Goal: Find specific page/section: Find specific page/section

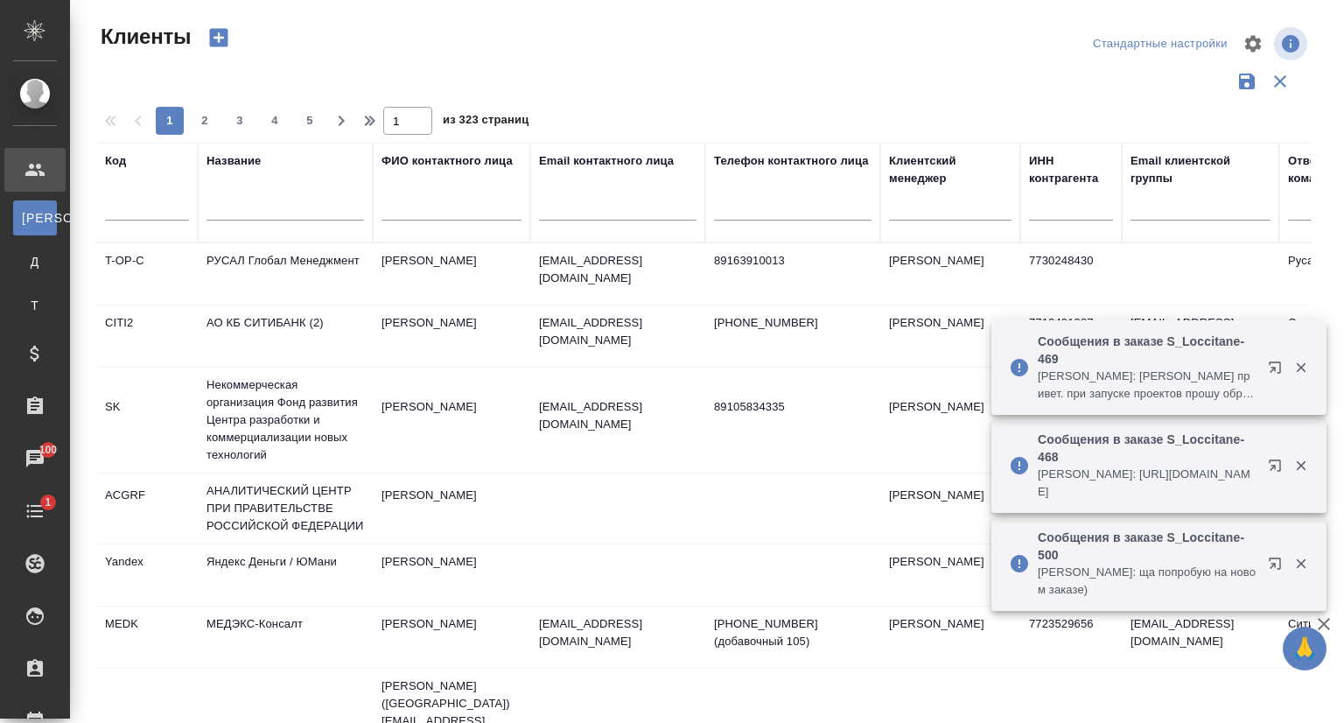
select select "RU"
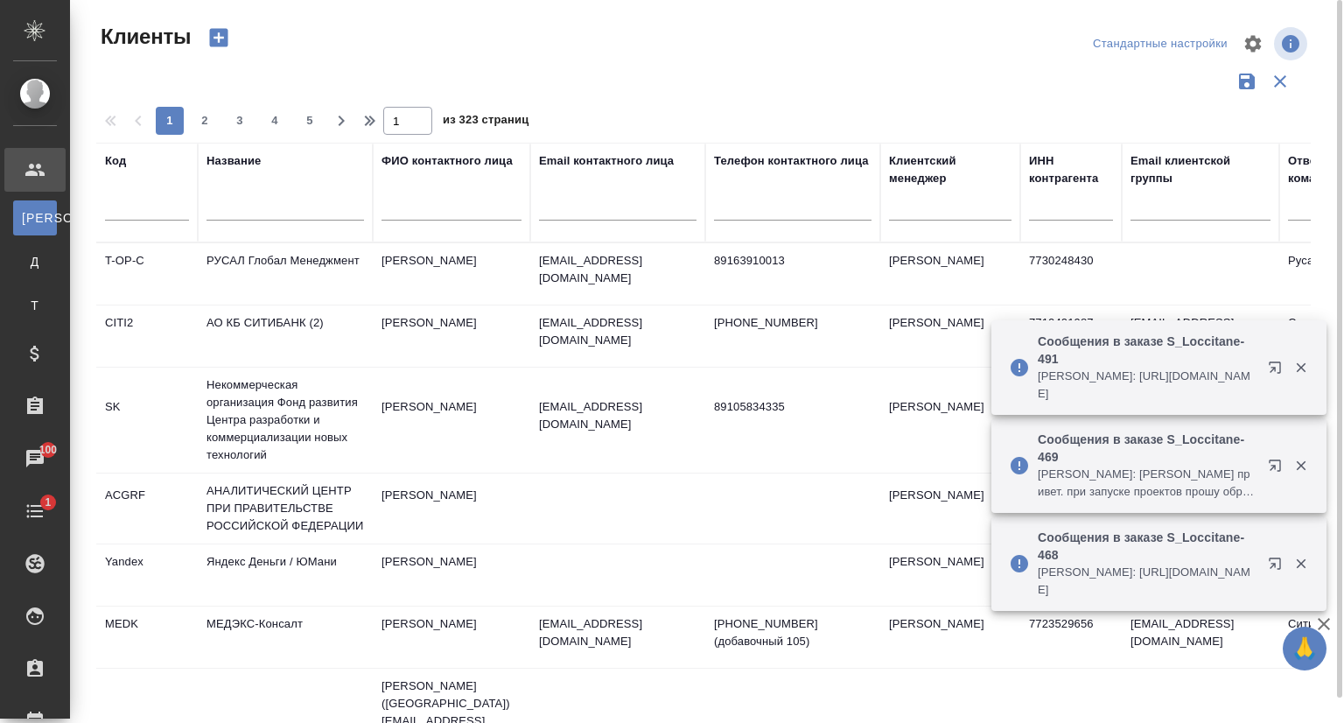
click at [245, 206] on input "text" at bounding box center [286, 210] width 158 height 22
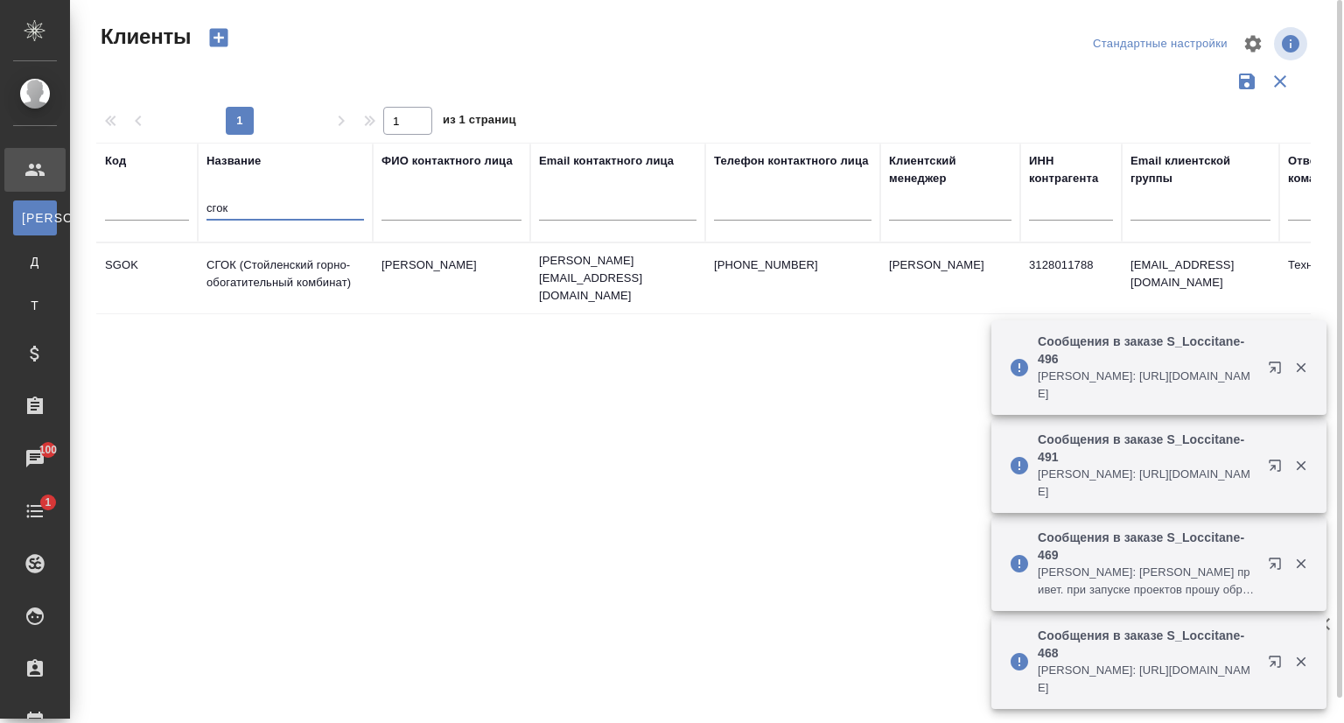
click at [273, 270] on td "СГОК (Стойленский горно-обогатительный комбинат)" at bounding box center [285, 278] width 175 height 61
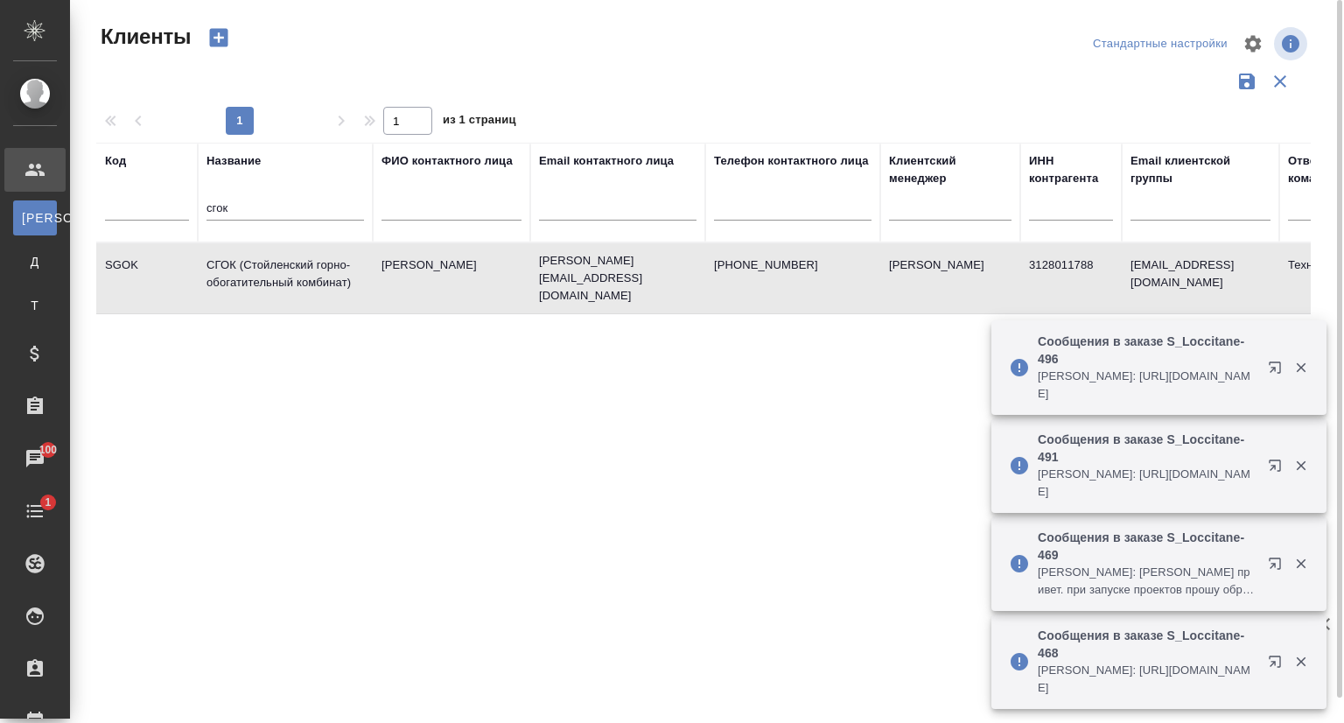
click at [273, 270] on td "СГОК (Стойленский горно-обогатительный комбинат)" at bounding box center [285, 278] width 175 height 61
drag, startPoint x: 246, startPoint y: 214, endPoint x: 134, endPoint y: 224, distance: 112.4
click at [134, 224] on tr "Код Название сгок ФИО контактного лица Email контактного лица Телефон контактно…" at bounding box center [757, 193] width 1323 height 100
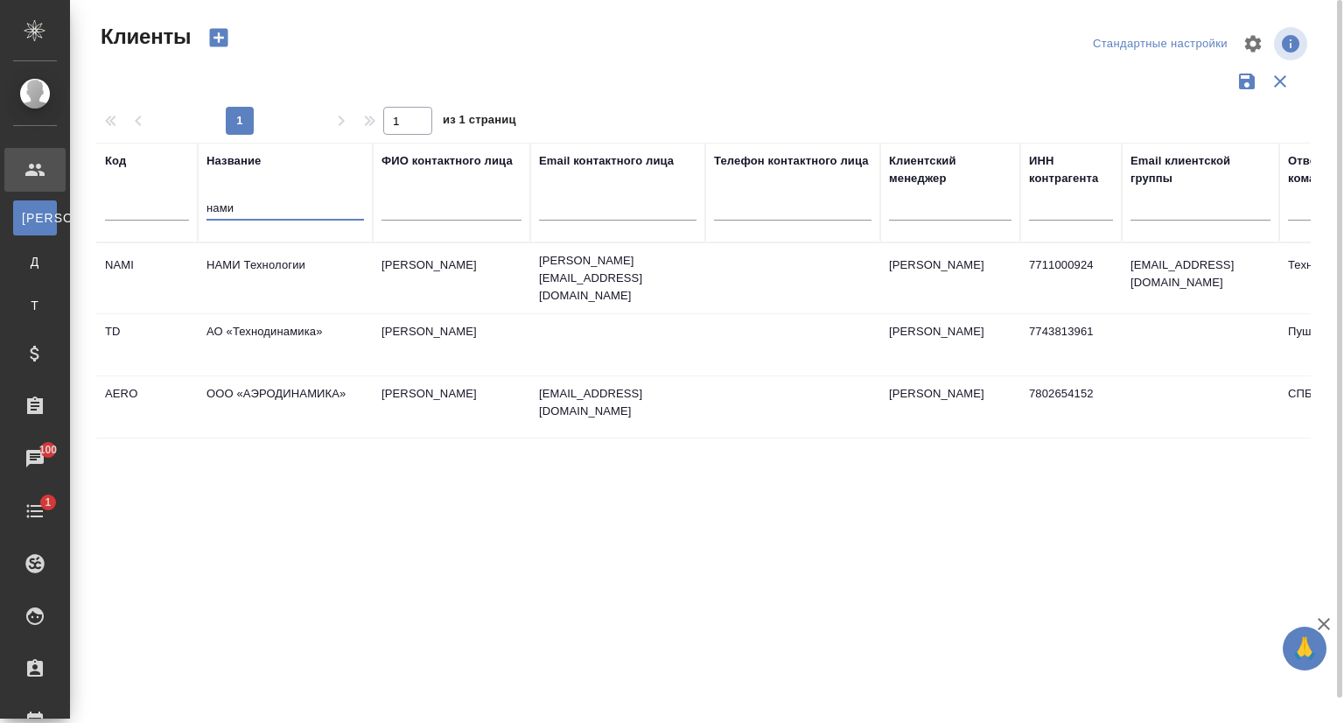
type input "нами"
click at [279, 263] on td "НАМИ Технологии" at bounding box center [285, 278] width 175 height 61
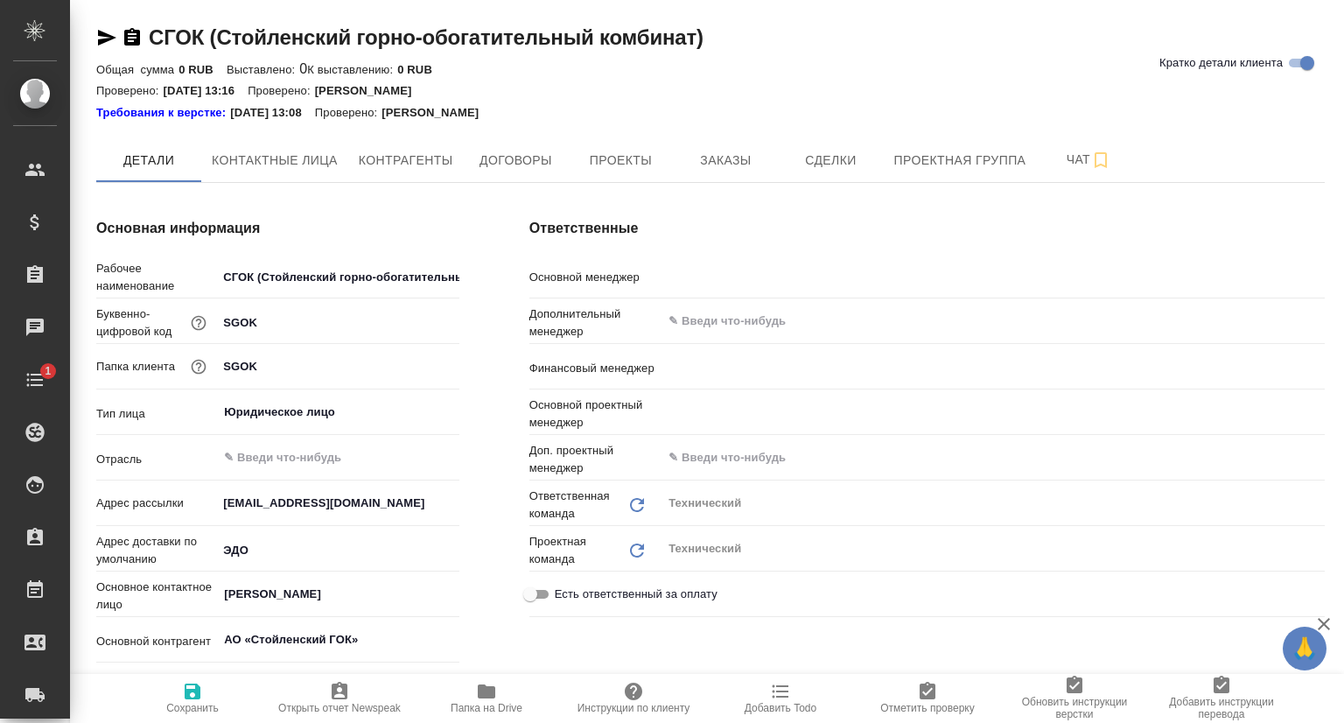
type textarea "x"
type input "[PERSON_NAME] [PERSON_NAME]"
type input "Романенко Руфина"
type input "[PERSON_NAME]"
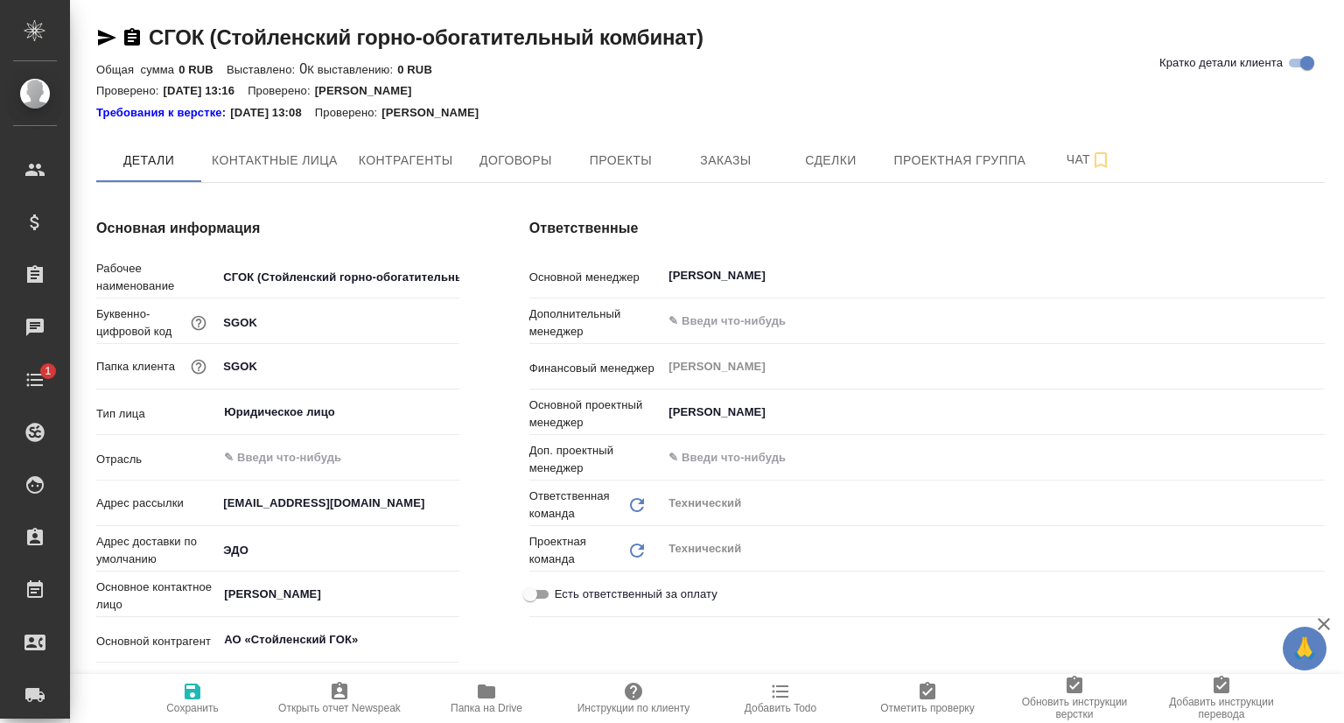
type textarea "x"
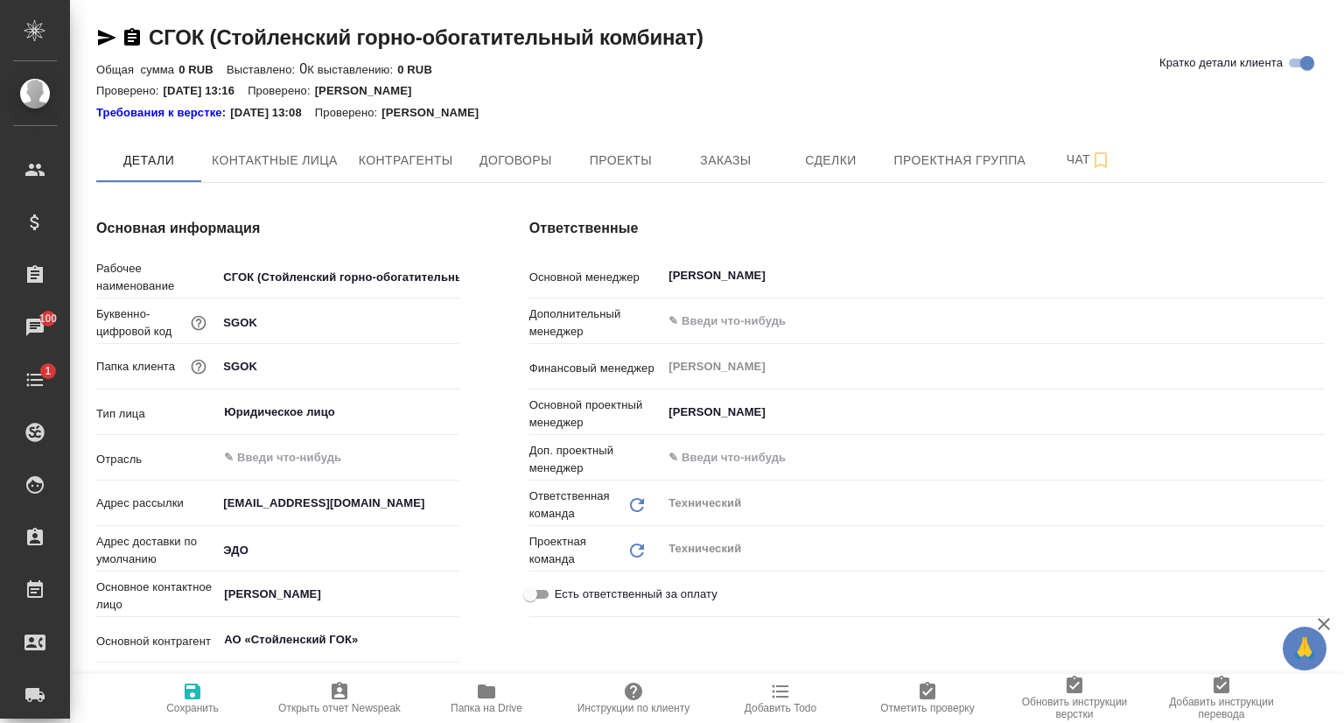
type textarea "x"
click at [637, 179] on button "Проекты" at bounding box center [620, 160] width 105 height 44
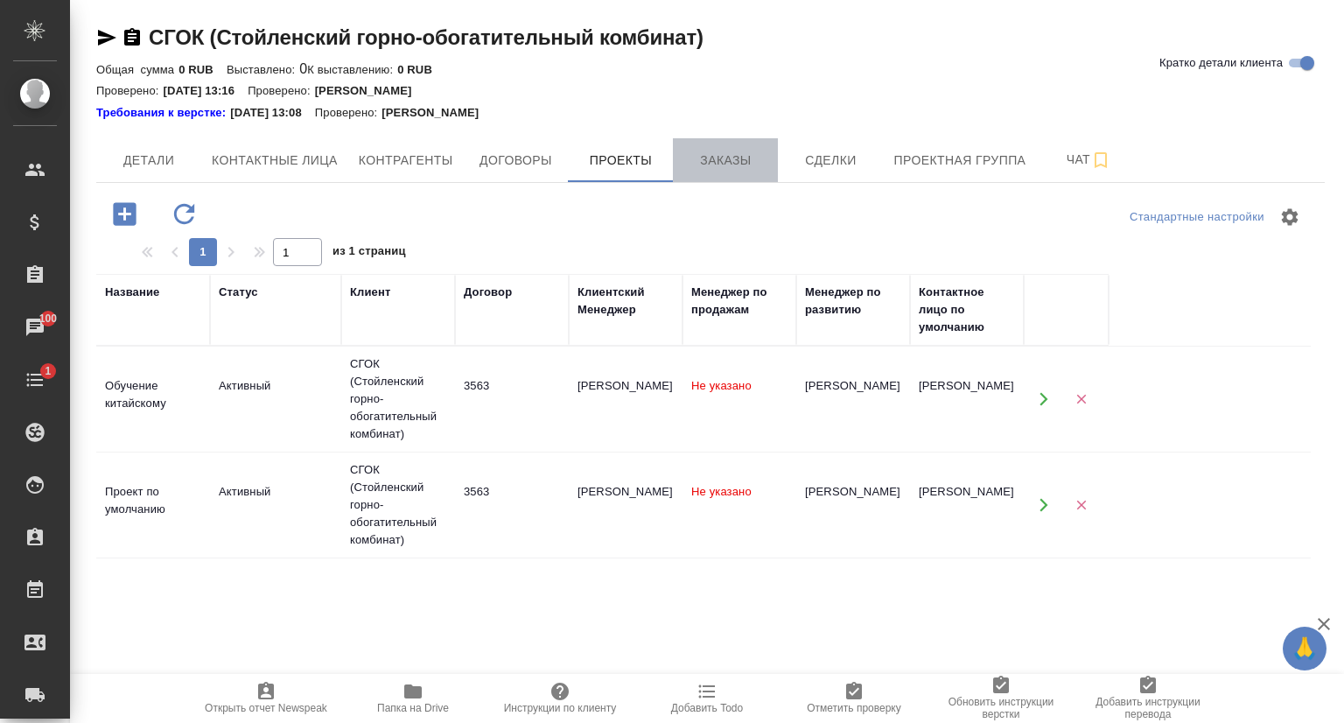
click at [738, 153] on span "Заказы" at bounding box center [725, 161] width 84 height 22
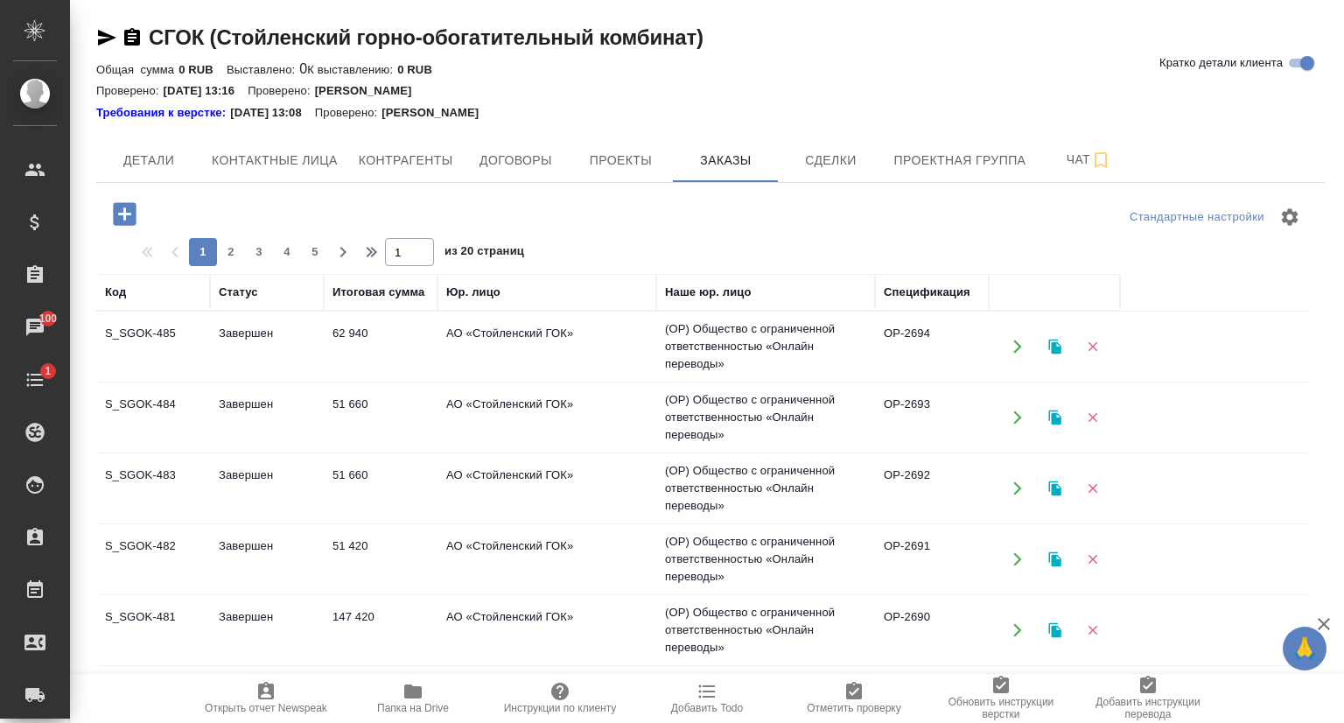
click at [141, 339] on td "S_SGOK-485" at bounding box center [153, 346] width 114 height 61
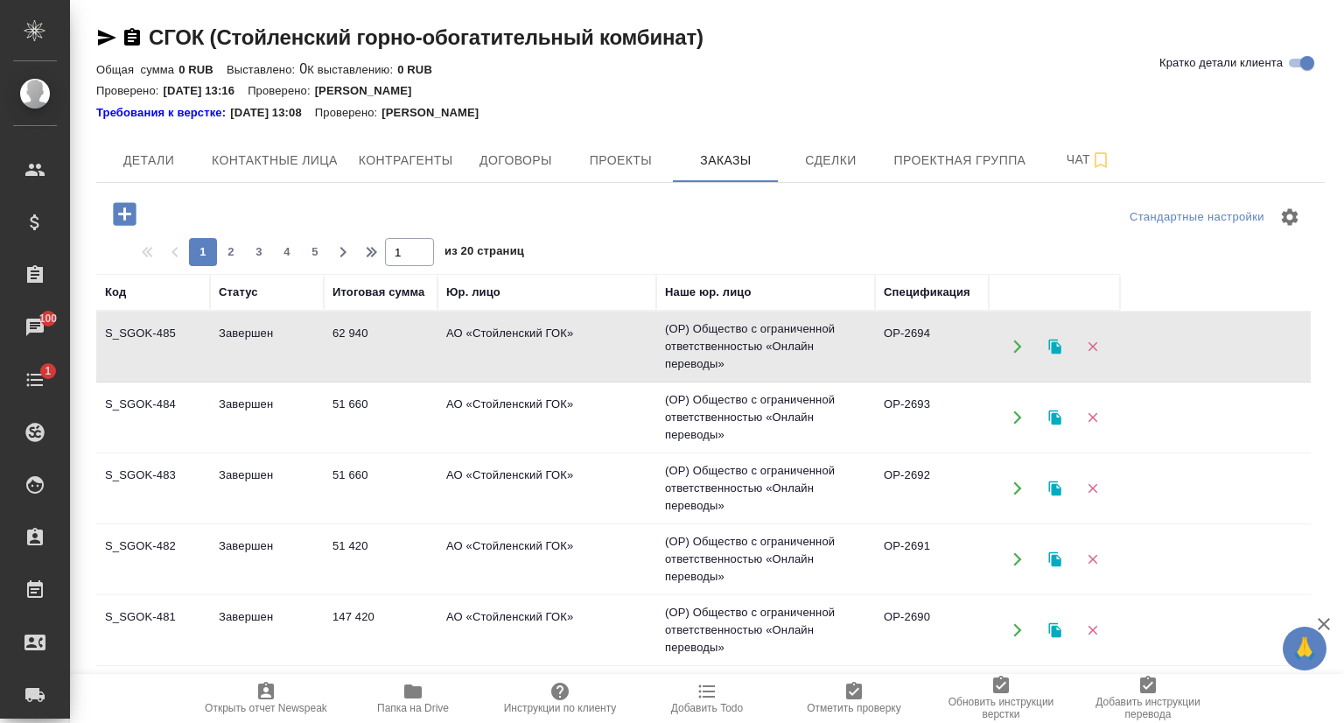
click at [141, 340] on td "S_SGOK-485" at bounding box center [153, 346] width 114 height 61
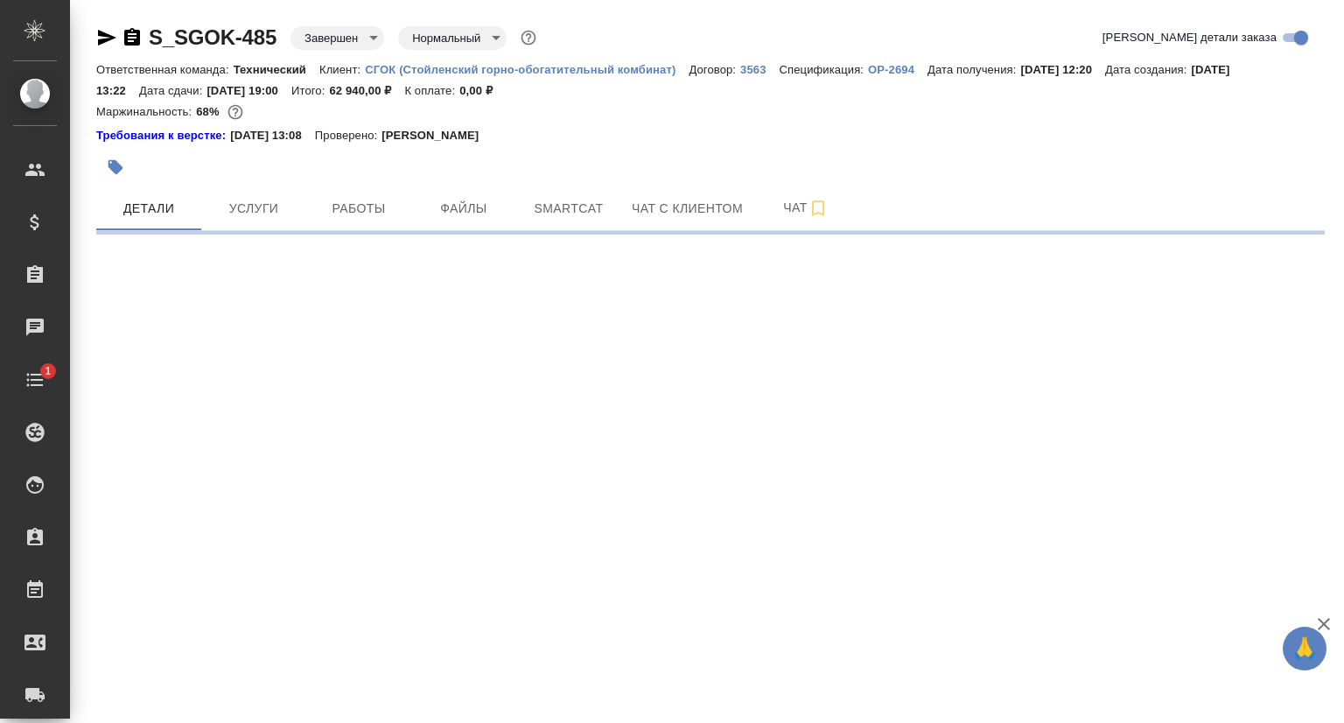
select select "RU"
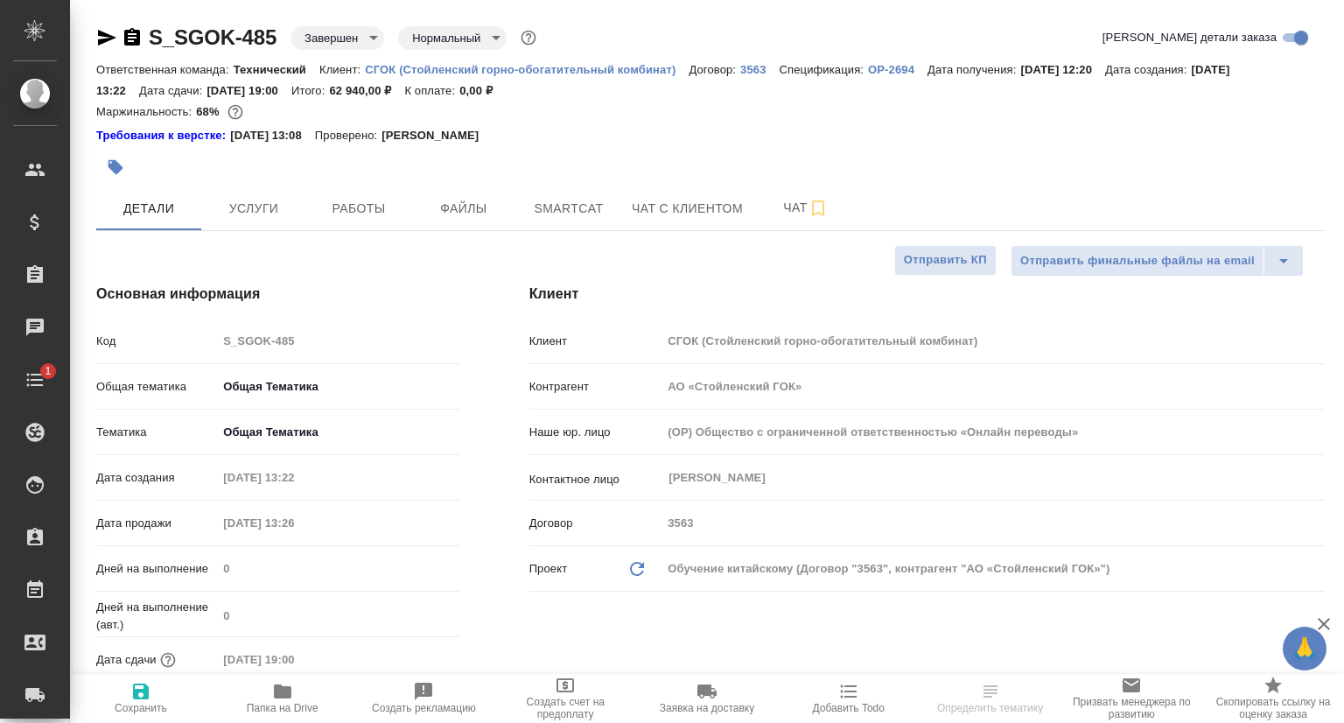
type textarea "x"
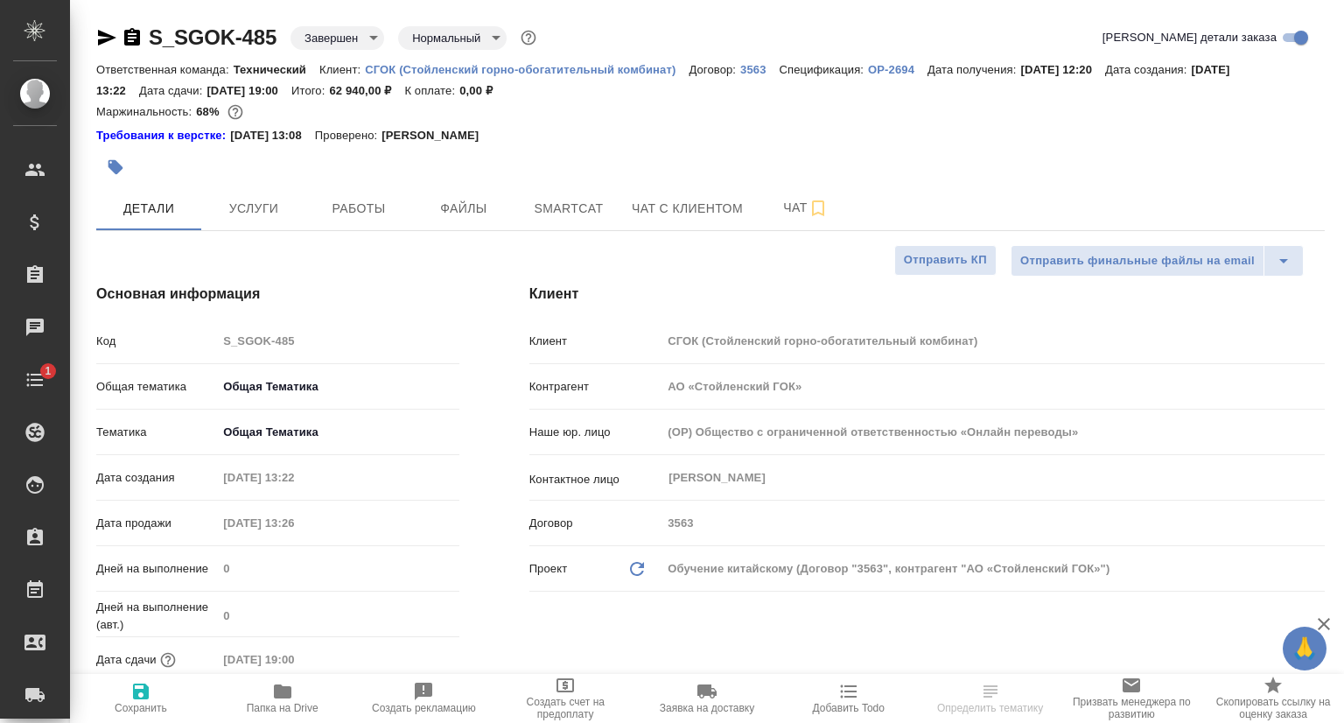
type textarea "x"
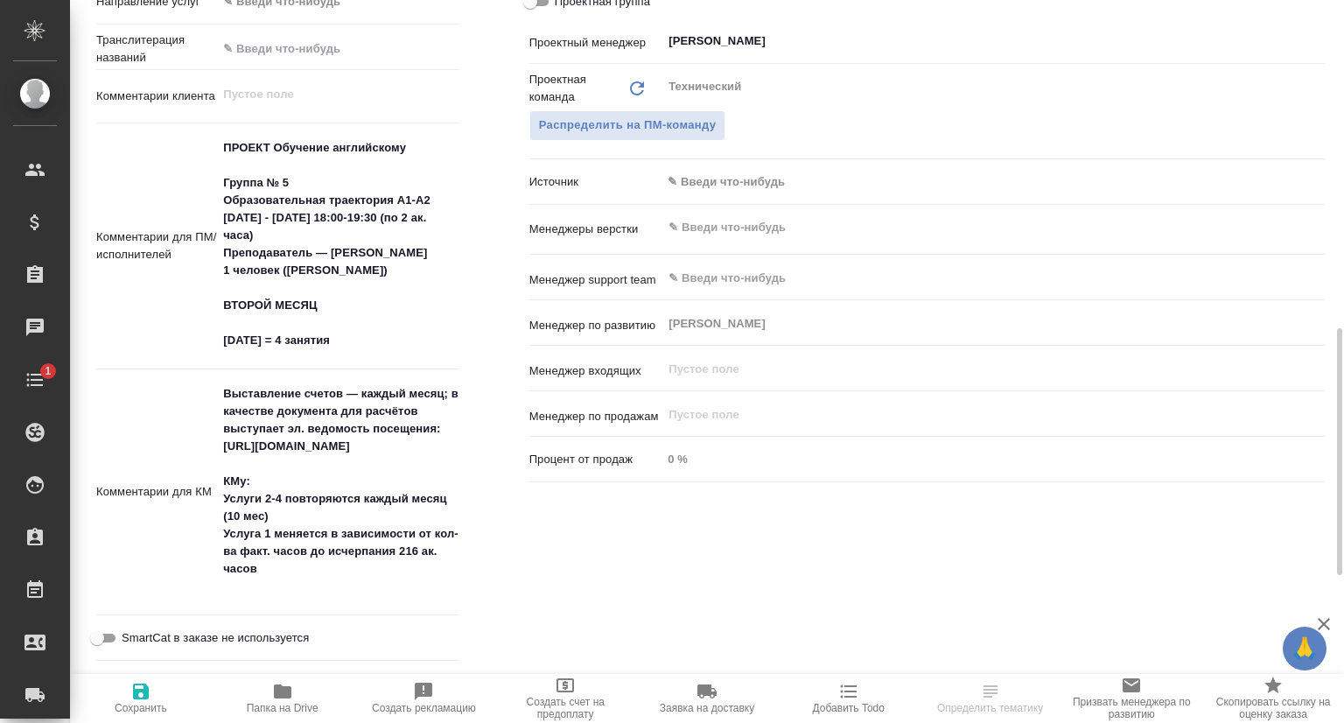
scroll to position [1393, 0]
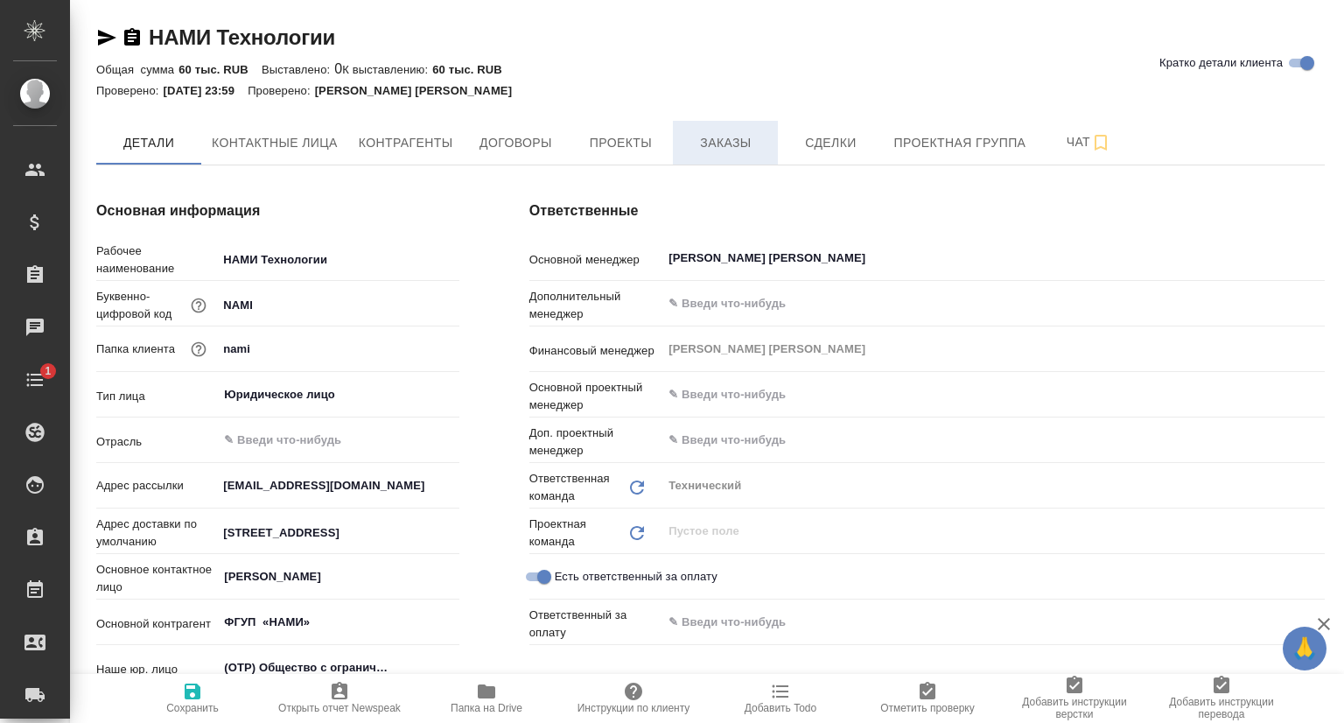
click at [708, 137] on span "Заказы" at bounding box center [725, 143] width 84 height 22
type textarea "x"
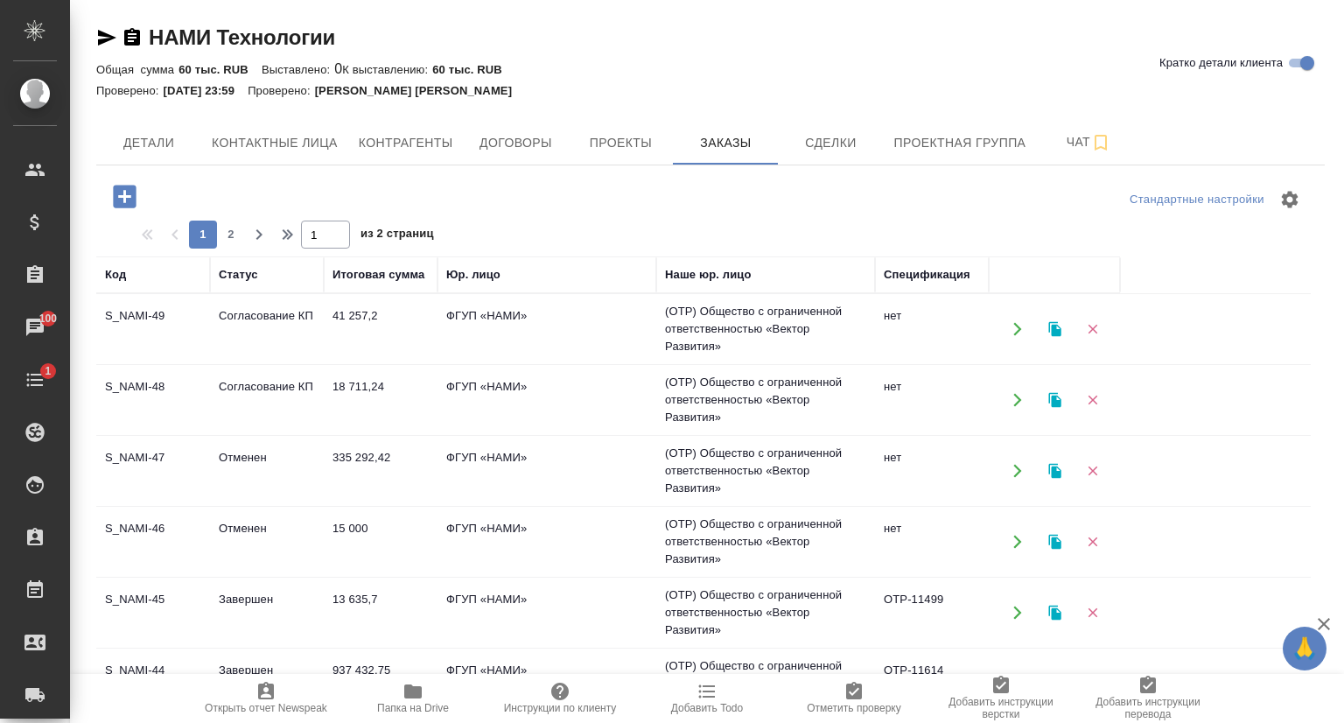
click at [144, 318] on td "S_NAMI-49" at bounding box center [153, 328] width 114 height 61
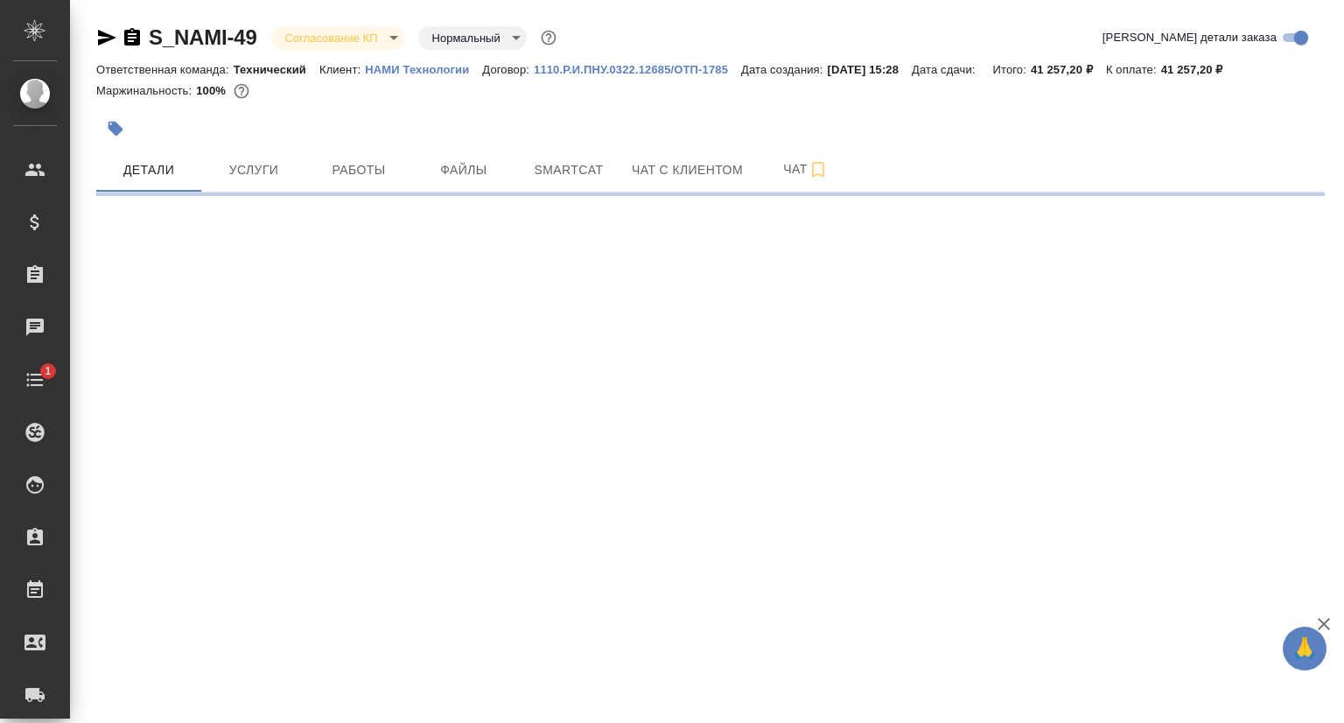
select select "RU"
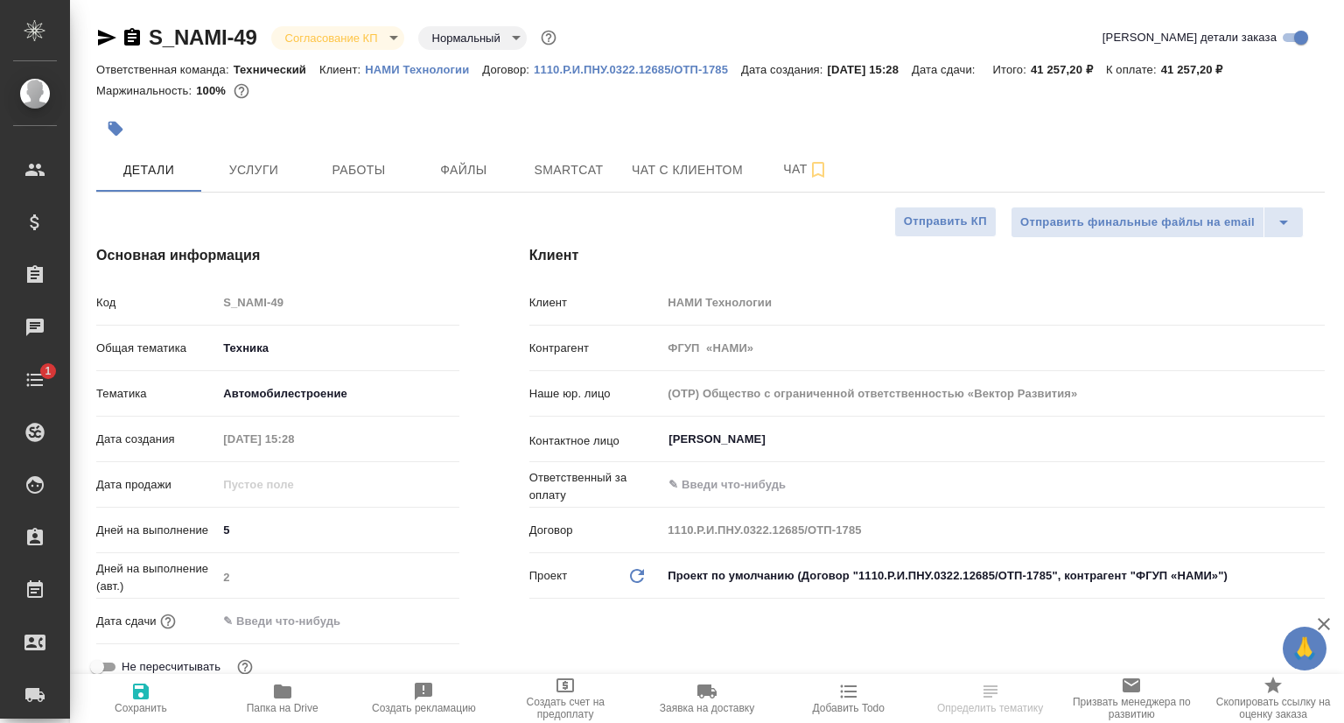
type textarea "x"
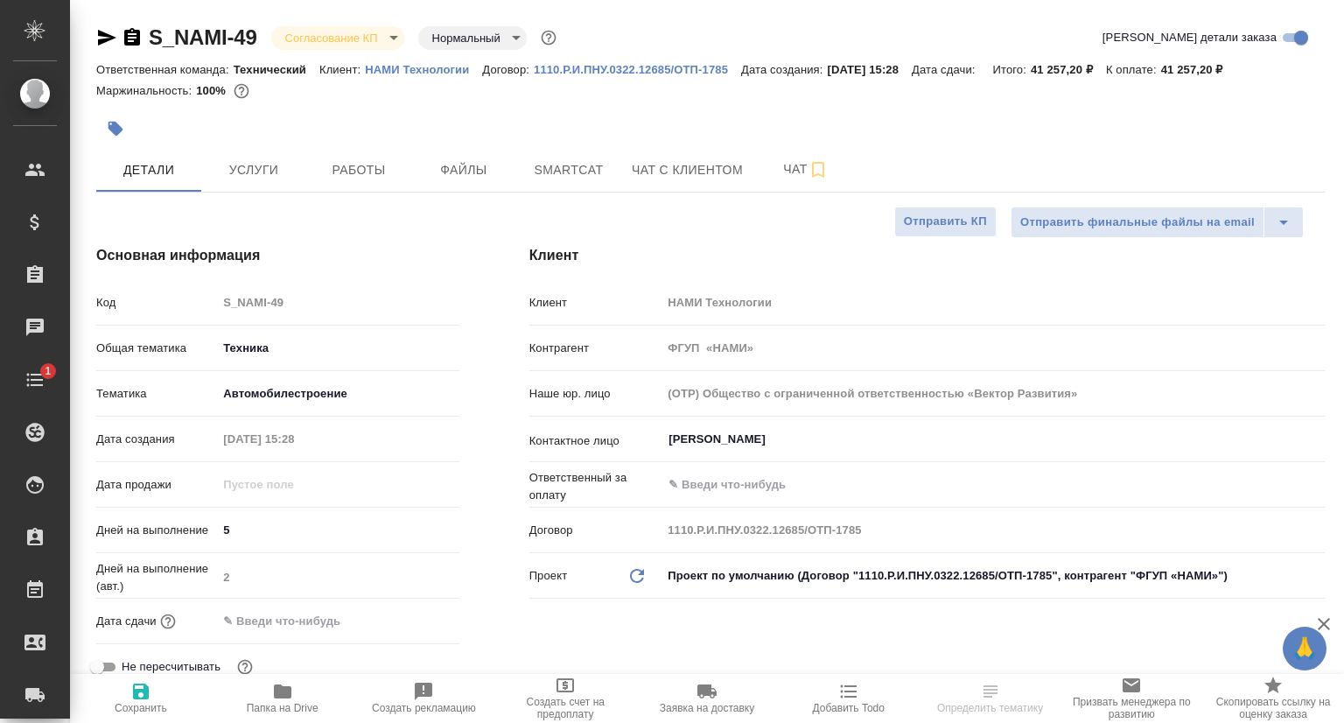
type textarea "x"
click at [194, 309] on div "Код S_NAMI-49" at bounding box center [277, 302] width 363 height 31
type textarea "x"
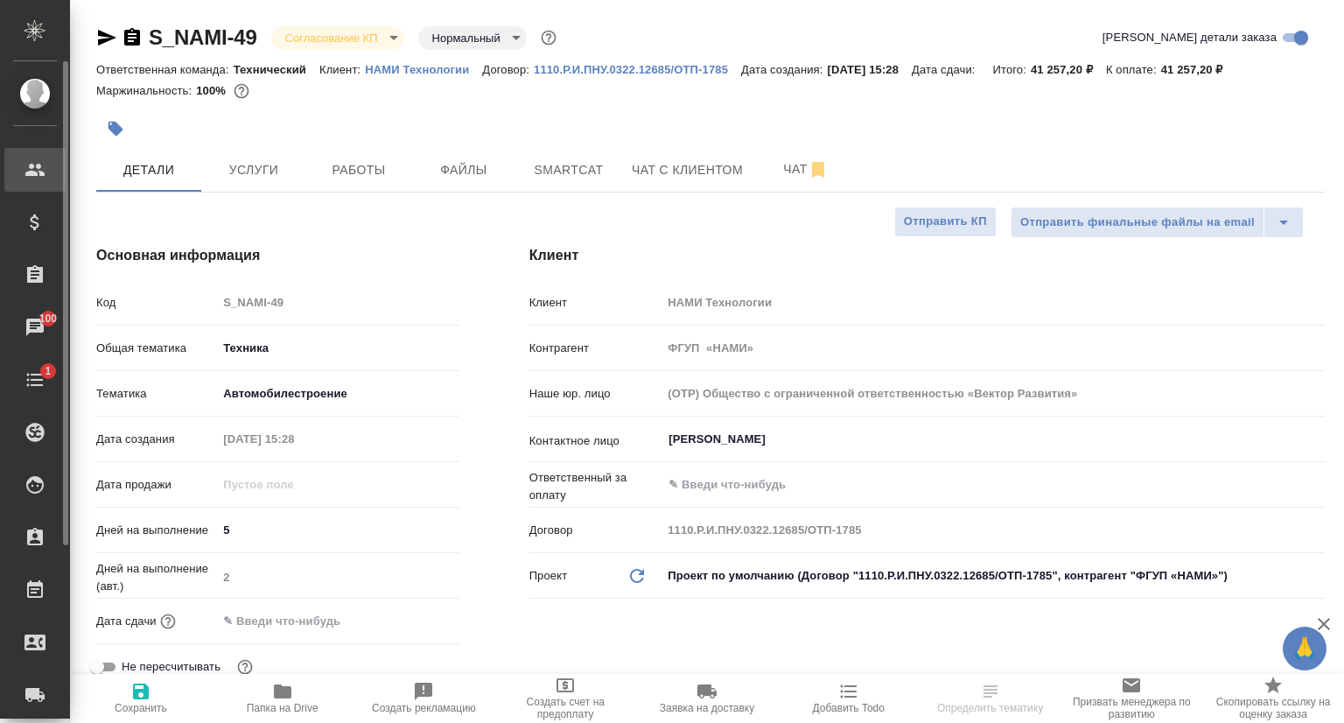
type textarea "x"
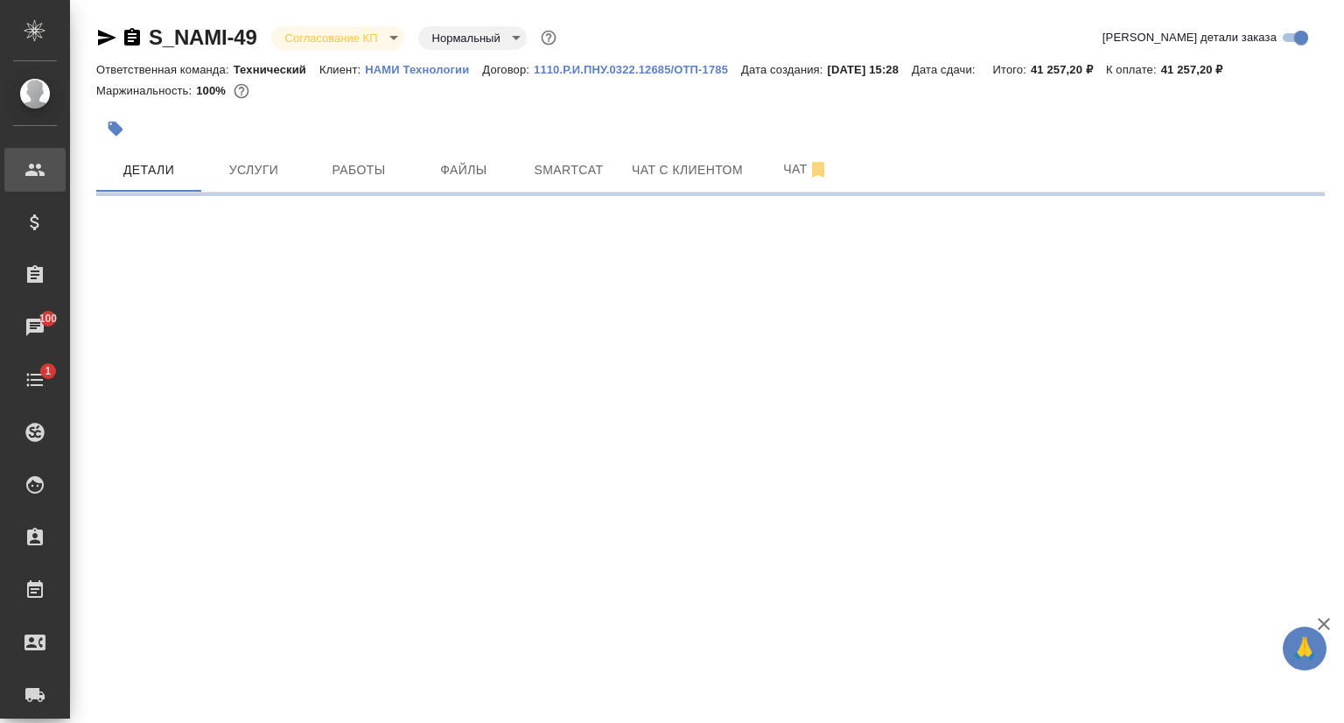
select select "RU"
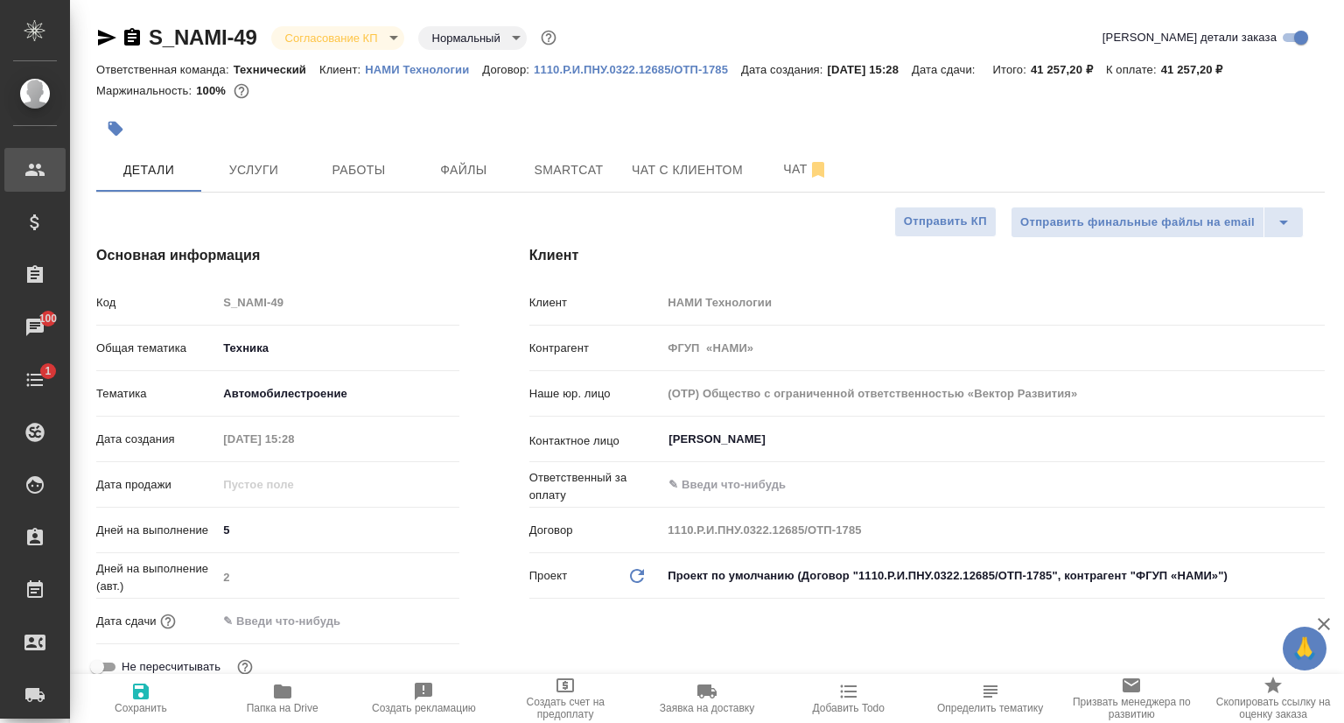
type textarea "x"
